Goal: Register for event/course

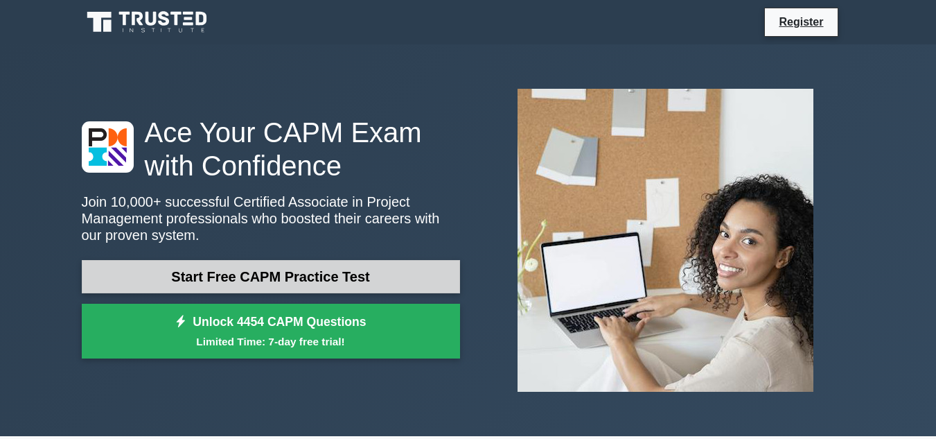
click at [272, 282] on link "Start Free CAPM Practice Test" at bounding box center [271, 276] width 378 height 33
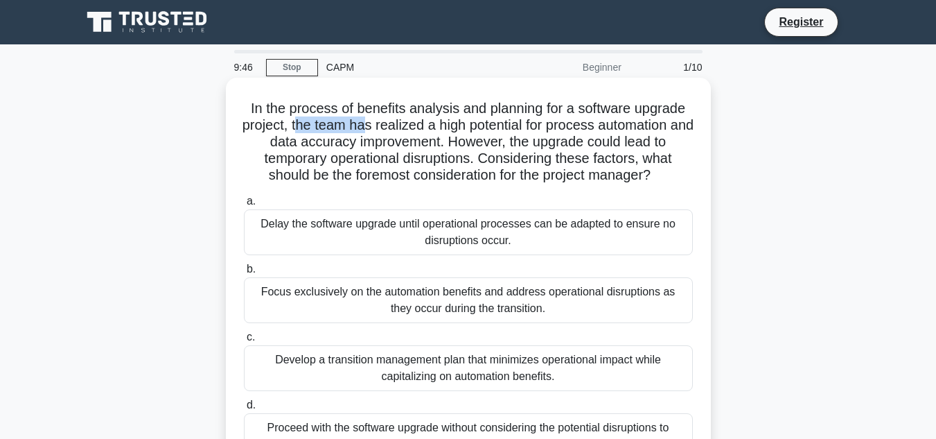
drag, startPoint x: 306, startPoint y: 127, endPoint x: 390, endPoint y: 126, distance: 84.6
click at [376, 131] on h5 "In the process of benefits analysis and planning for a software upgrade project…" at bounding box center [469, 142] width 452 height 85
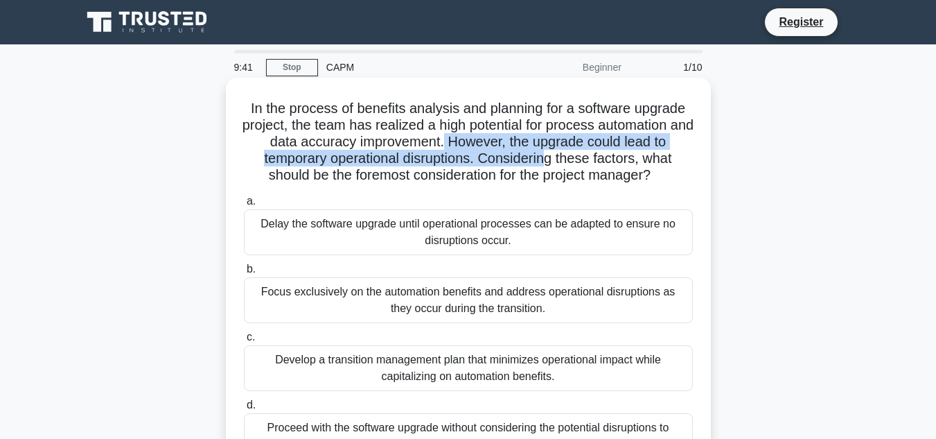
drag, startPoint x: 455, startPoint y: 148, endPoint x: 503, endPoint y: 150, distance: 47.9
click at [548, 155] on h5 "In the process of benefits analysis and planning for a software upgrade project…" at bounding box center [469, 142] width 452 height 85
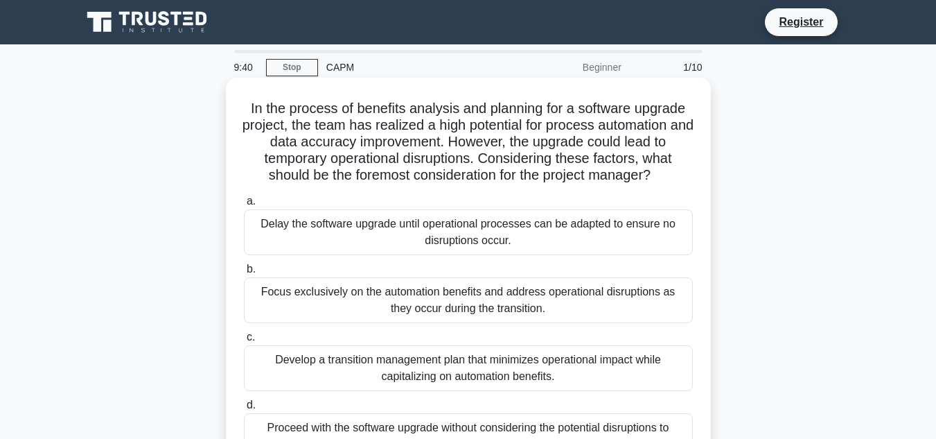
click at [321, 173] on h5 "In the process of benefits analysis and planning for a software upgrade project…" at bounding box center [469, 142] width 452 height 85
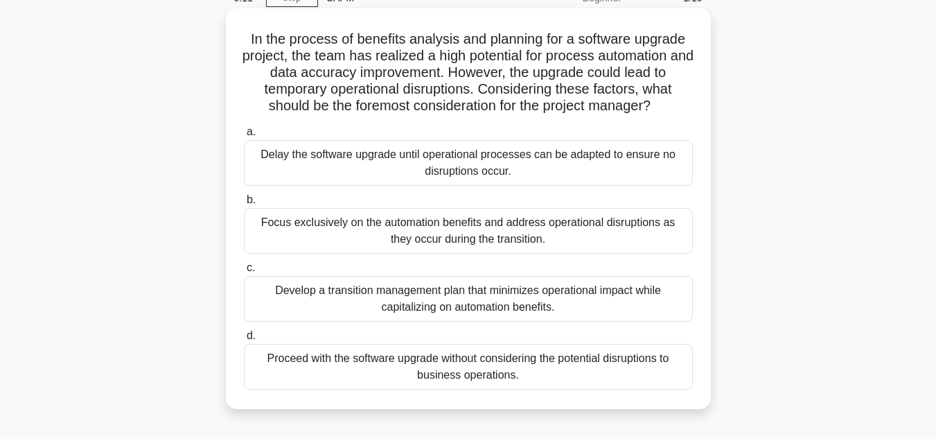
scroll to position [139, 0]
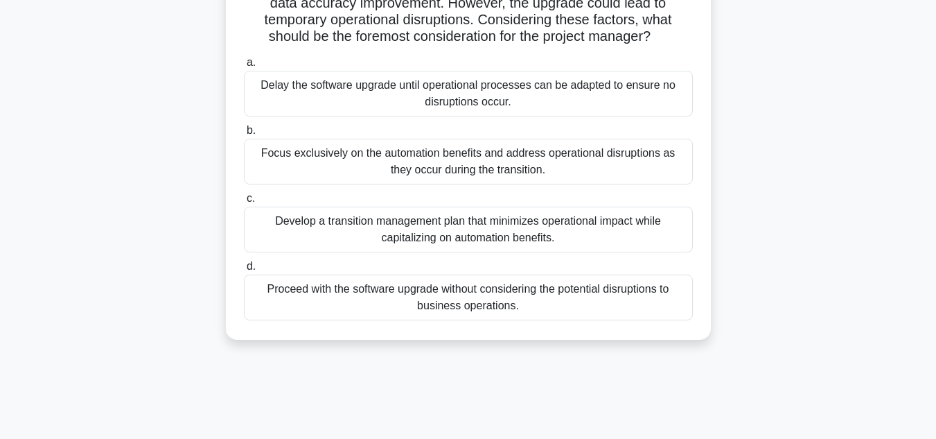
click at [369, 231] on div "Develop a transition management plan that minimizes operational impact while ca…" at bounding box center [468, 230] width 449 height 46
click at [244, 203] on input "c. Develop a transition management plan that minimizes operational impact while…" at bounding box center [244, 198] width 0 height 9
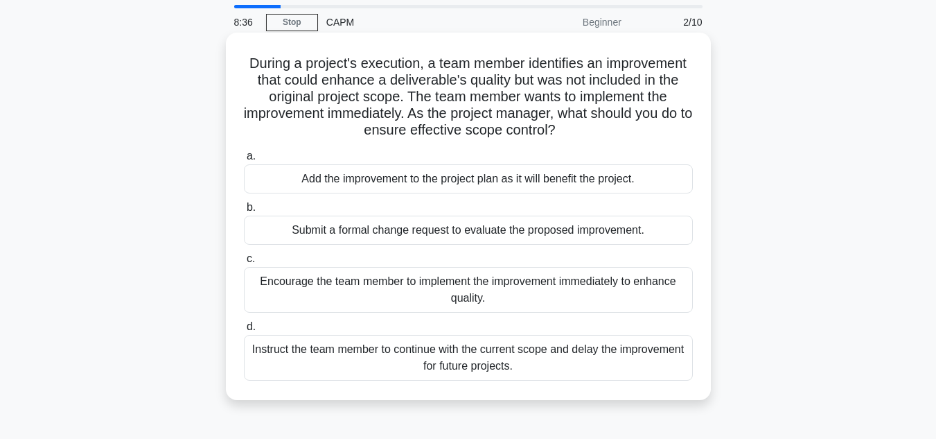
scroll to position [69, 0]
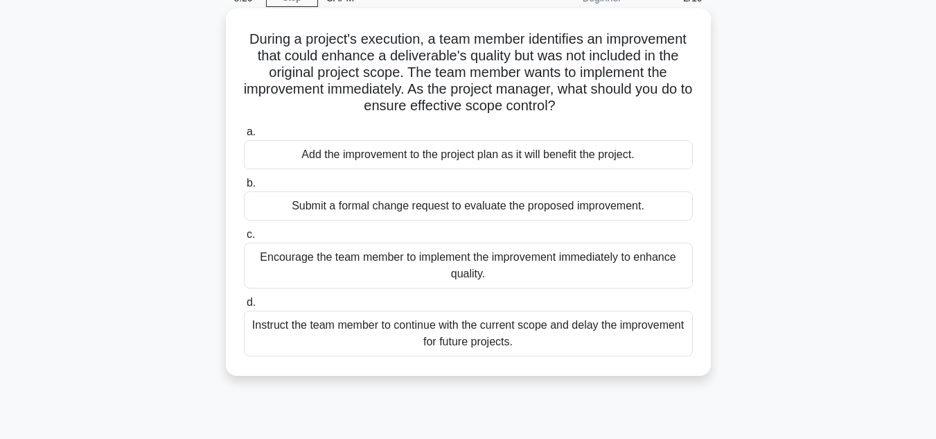
click at [348, 205] on div "Submit a formal change request to evaluate the proposed improvement." at bounding box center [468, 205] width 449 height 29
click at [244, 188] on input "b. Submit a formal change request to evaluate the proposed improvement." at bounding box center [244, 183] width 0 height 9
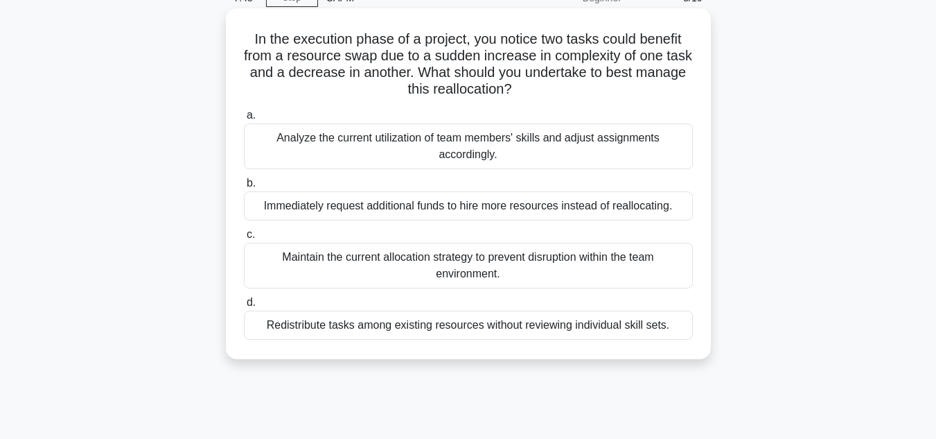
scroll to position [0, 0]
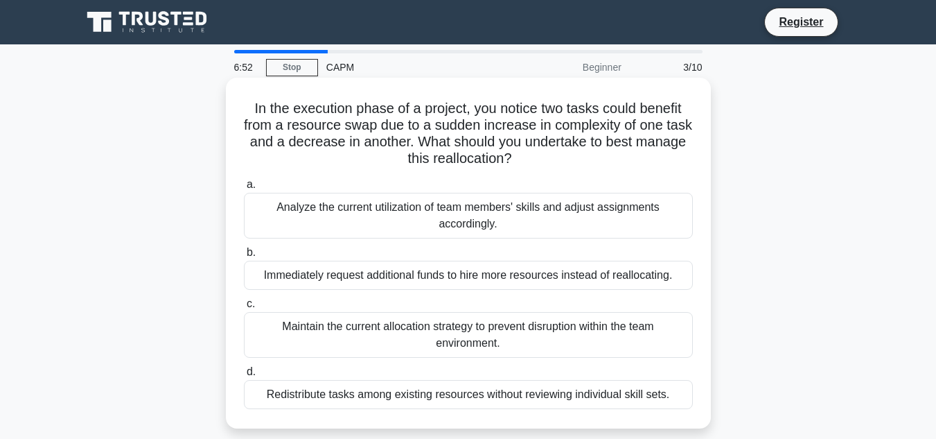
click at [493, 223] on div "Analyze the current utilization of team members' skills and adjust assignments …" at bounding box center [468, 216] width 449 height 46
click at [410, 218] on div "Analyze the current utilization of team members' skills and adjust assignments …" at bounding box center [468, 216] width 449 height 46
click at [244, 189] on input "a. Analyze the current utilization of team members' skills and adjust assignmen…" at bounding box center [244, 184] width 0 height 9
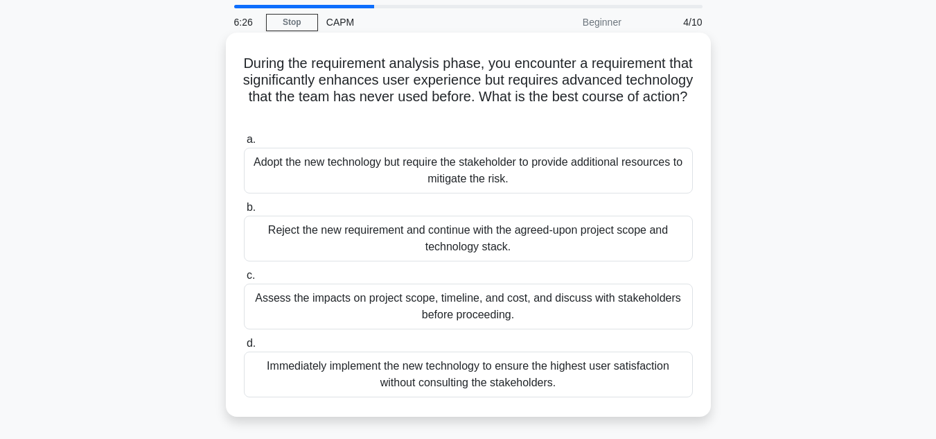
scroll to position [69, 0]
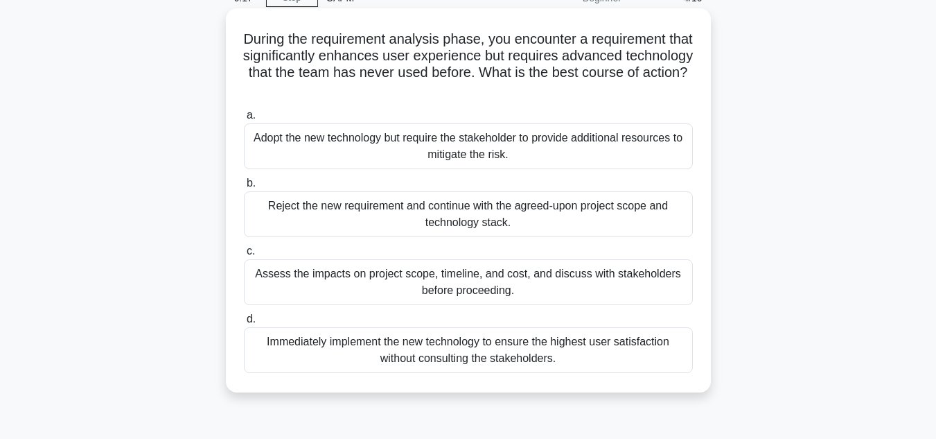
click at [437, 285] on div "Assess the impacts on project scope, timeline, and cost, and discuss with stake…" at bounding box center [468, 282] width 449 height 46
click at [244, 256] on input "c. Assess the impacts on project scope, timeline, and cost, and discuss with st…" at bounding box center [244, 251] width 0 height 9
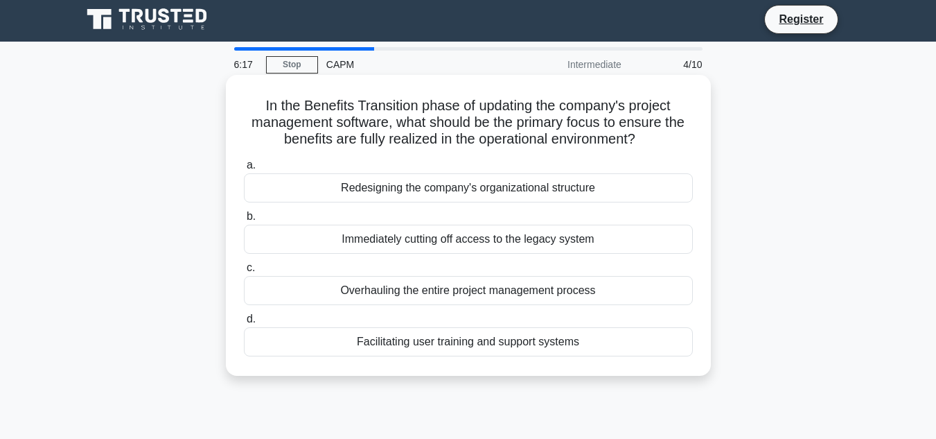
scroll to position [0, 0]
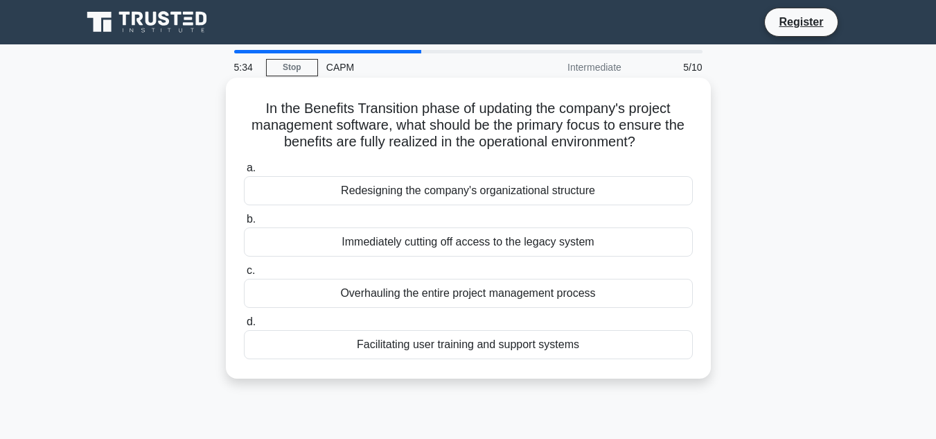
click at [435, 344] on div "Facilitating user training and support systems" at bounding box center [468, 344] width 449 height 29
click at [244, 326] on input "d. Facilitating user training and support systems" at bounding box center [244, 321] width 0 height 9
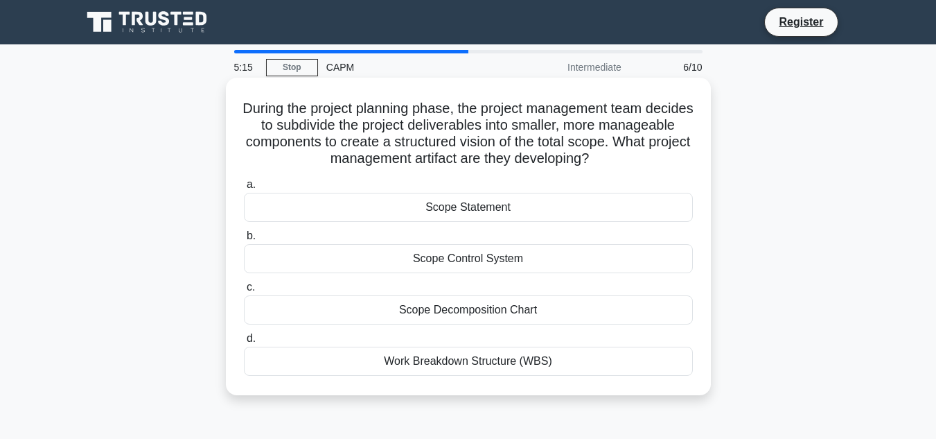
click at [436, 358] on div "Work Breakdown Structure (WBS)" at bounding box center [468, 361] width 449 height 29
click at [244, 343] on input "d. Work Breakdown Structure (WBS)" at bounding box center [244, 338] width 0 height 9
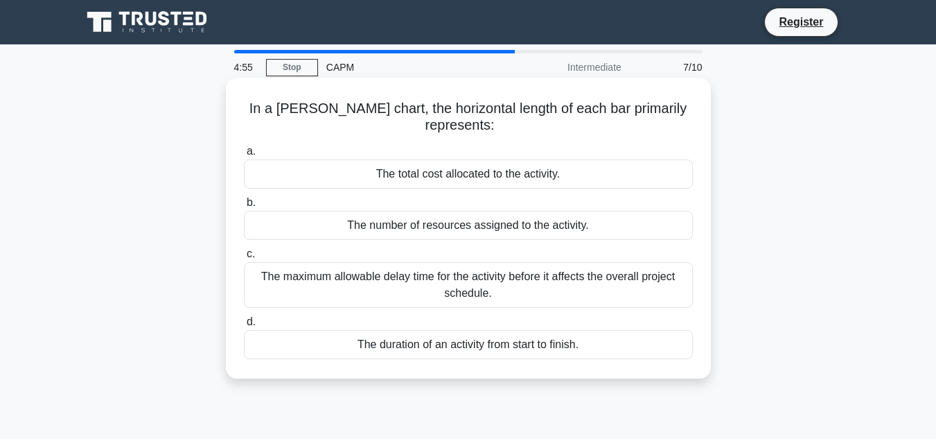
click at [437, 297] on div "The maximum allowable delay time for the activity before it affects the overall…" at bounding box center [468, 285] width 449 height 46
click at [244, 259] on input "c. The maximum allowable delay time for the activity before it affects the over…" at bounding box center [244, 254] width 0 height 9
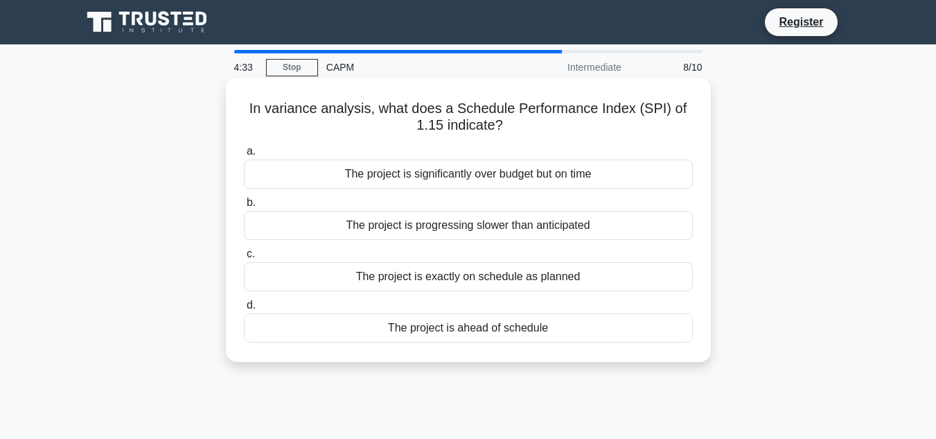
click at [453, 333] on div "The project is ahead of schedule" at bounding box center [468, 327] width 449 height 29
click at [244, 310] on input "d. The project is ahead of schedule" at bounding box center [244, 305] width 0 height 9
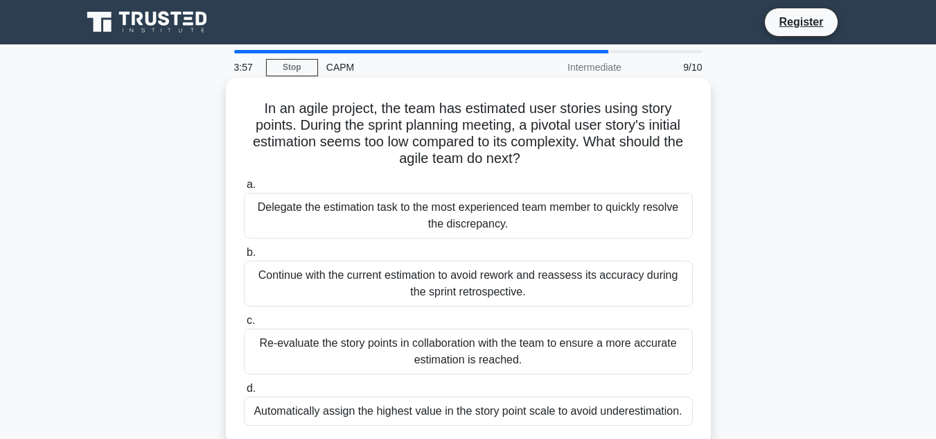
scroll to position [69, 0]
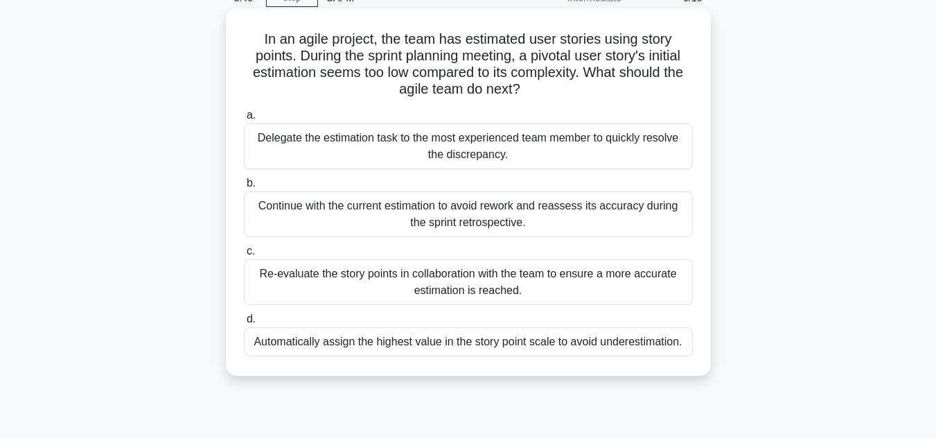
click at [447, 287] on div "Re-evaluate the story points in collaboration with the team to ensure a more ac…" at bounding box center [468, 282] width 449 height 46
click at [244, 256] on input "c. Re-evaluate the story points in collaboration with the team to ensure a more…" at bounding box center [244, 251] width 0 height 9
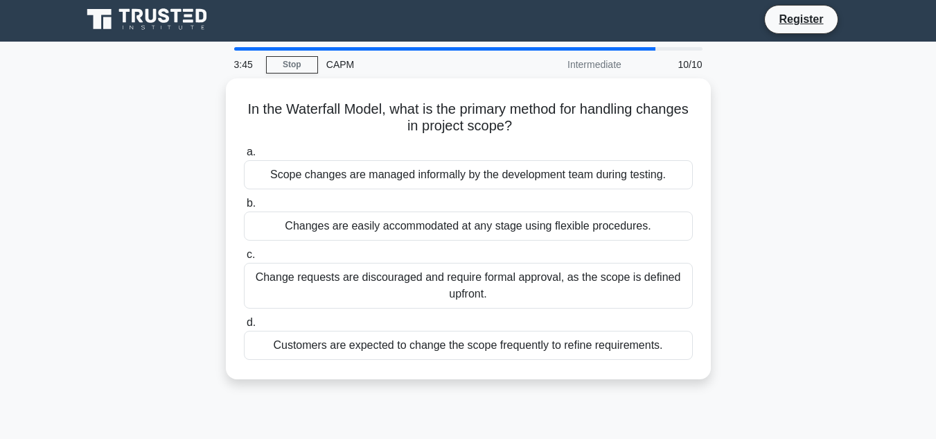
scroll to position [0, 0]
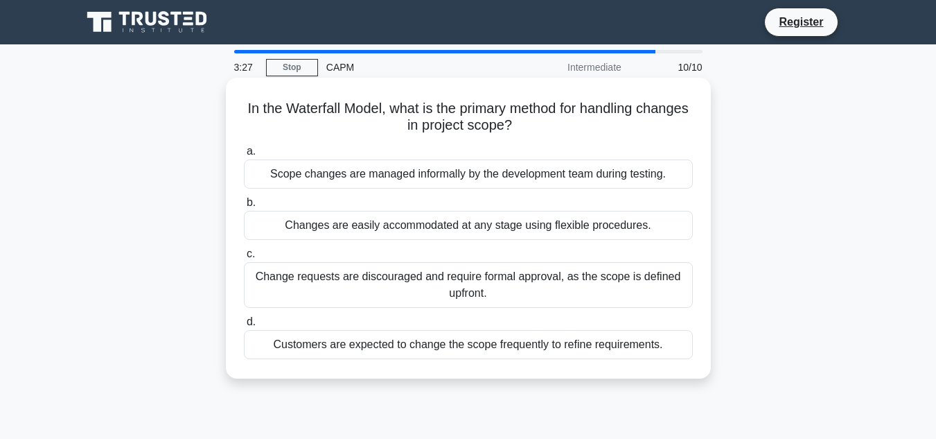
click at [514, 293] on div "Change requests are discouraged and require formal approval, as the scope is de…" at bounding box center [468, 285] width 449 height 46
click at [244, 259] on input "c. Change requests are discouraged and require formal approval, as the scope is…" at bounding box center [244, 254] width 0 height 9
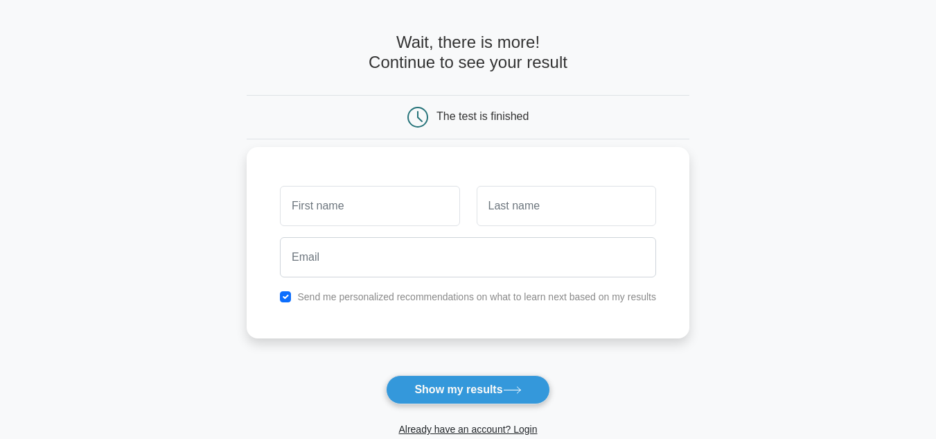
scroll to position [139, 0]
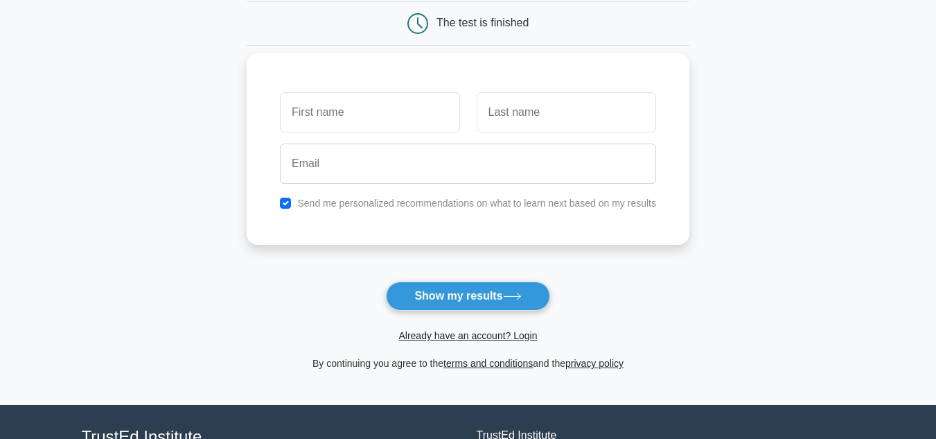
click at [365, 110] on input "text" at bounding box center [370, 112] width 180 height 40
type input "Karan"
click at [521, 123] on input "text" at bounding box center [567, 112] width 180 height 40
type input "Joshi"
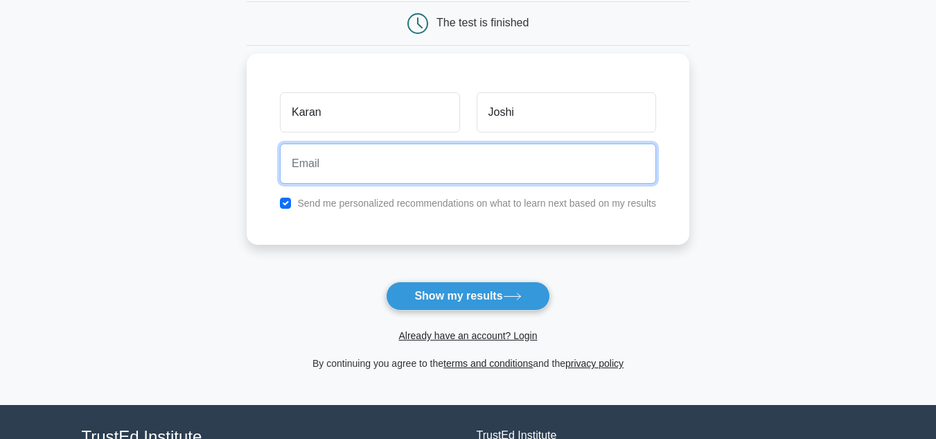
click at [436, 173] on input "email" at bounding box center [468, 163] width 376 height 40
type input "kjoshi7777@gmail.com"
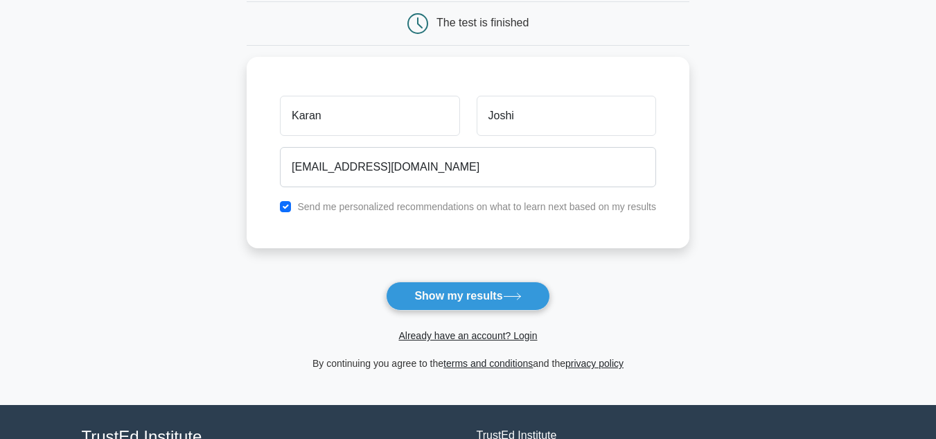
click at [439, 292] on button "Show my results" at bounding box center [468, 295] width 164 height 29
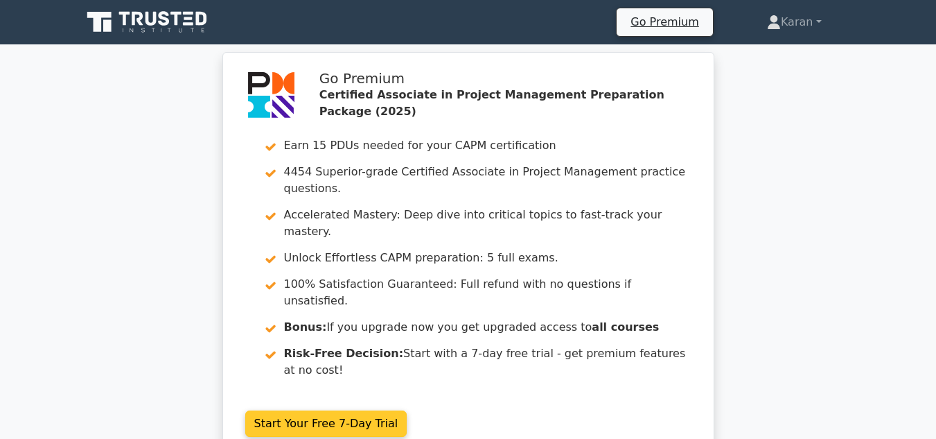
click at [335, 410] on link "Start Your Free 7-Day Trial" at bounding box center [326, 423] width 162 height 26
